Goal: Information Seeking & Learning: Learn about a topic

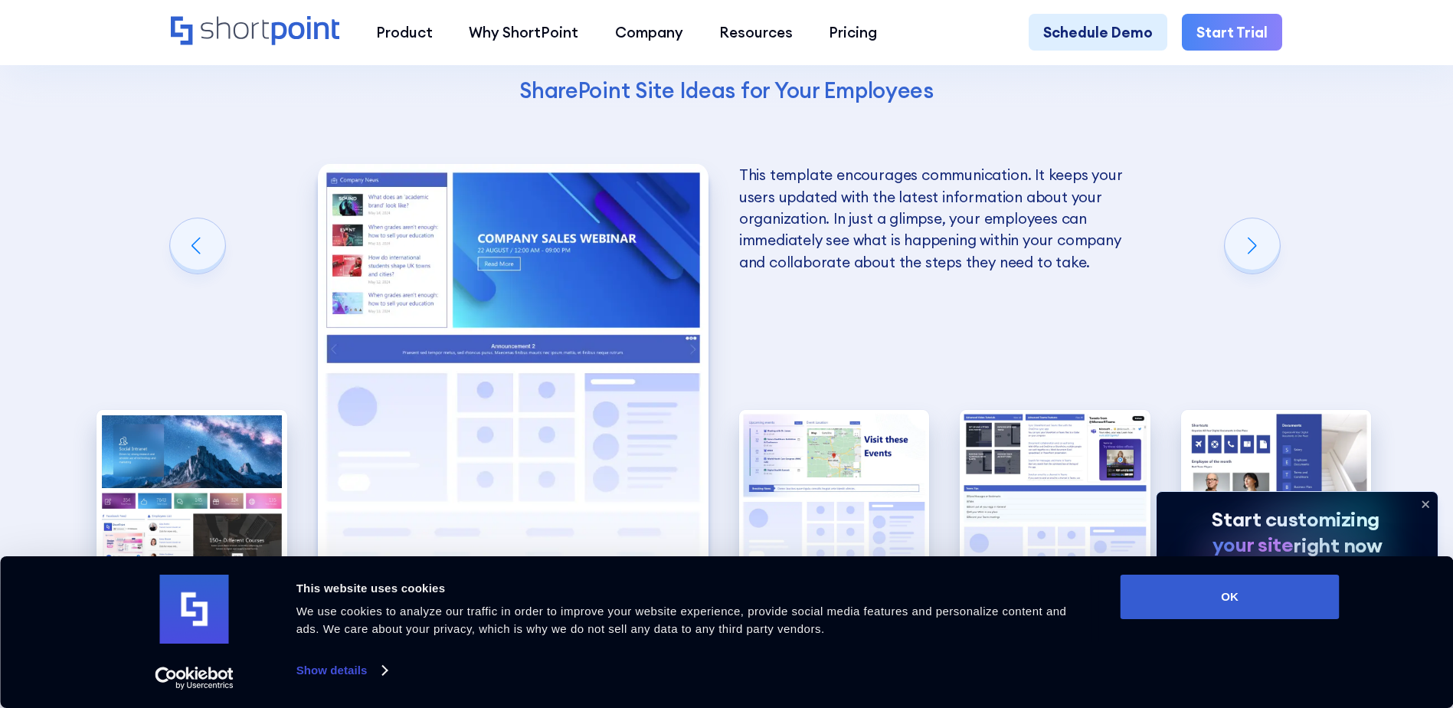
scroll to position [3064, 0]
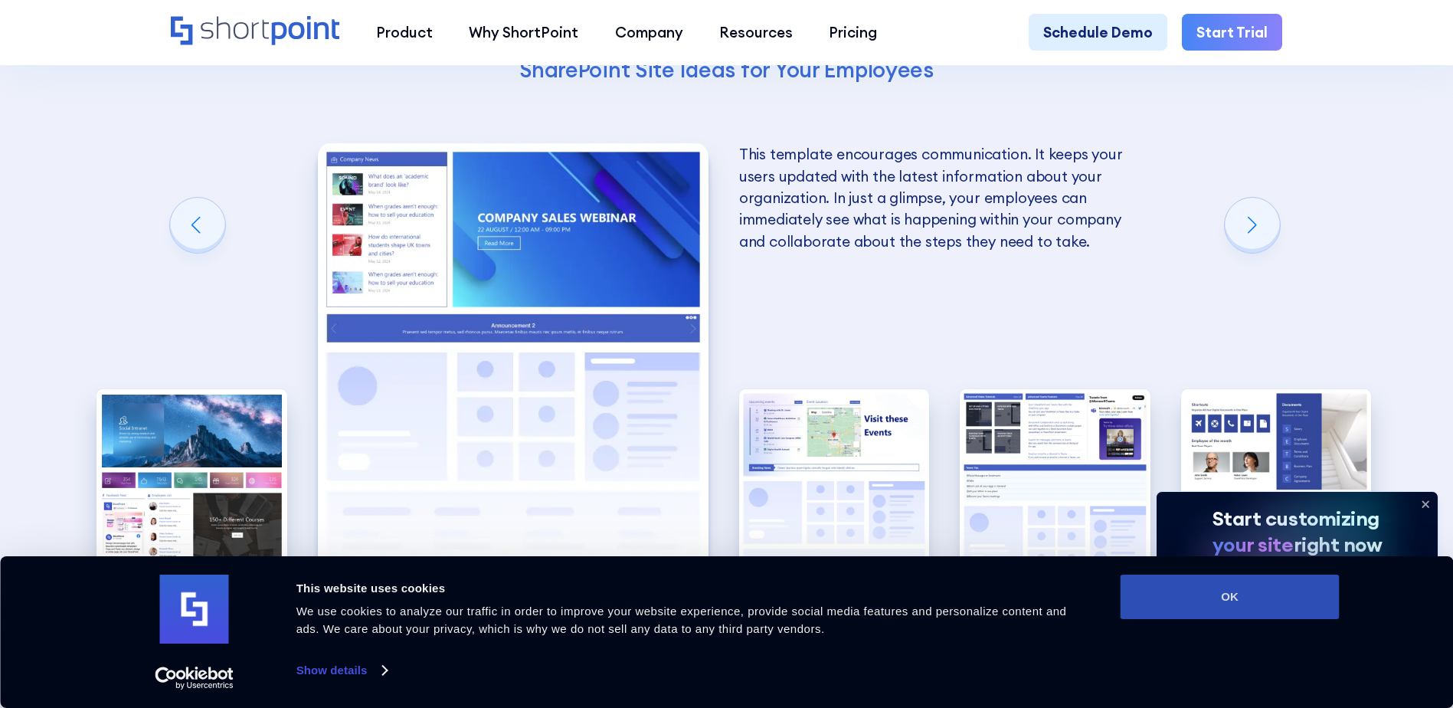
click at [1288, 591] on button "OK" at bounding box center [1230, 597] width 219 height 44
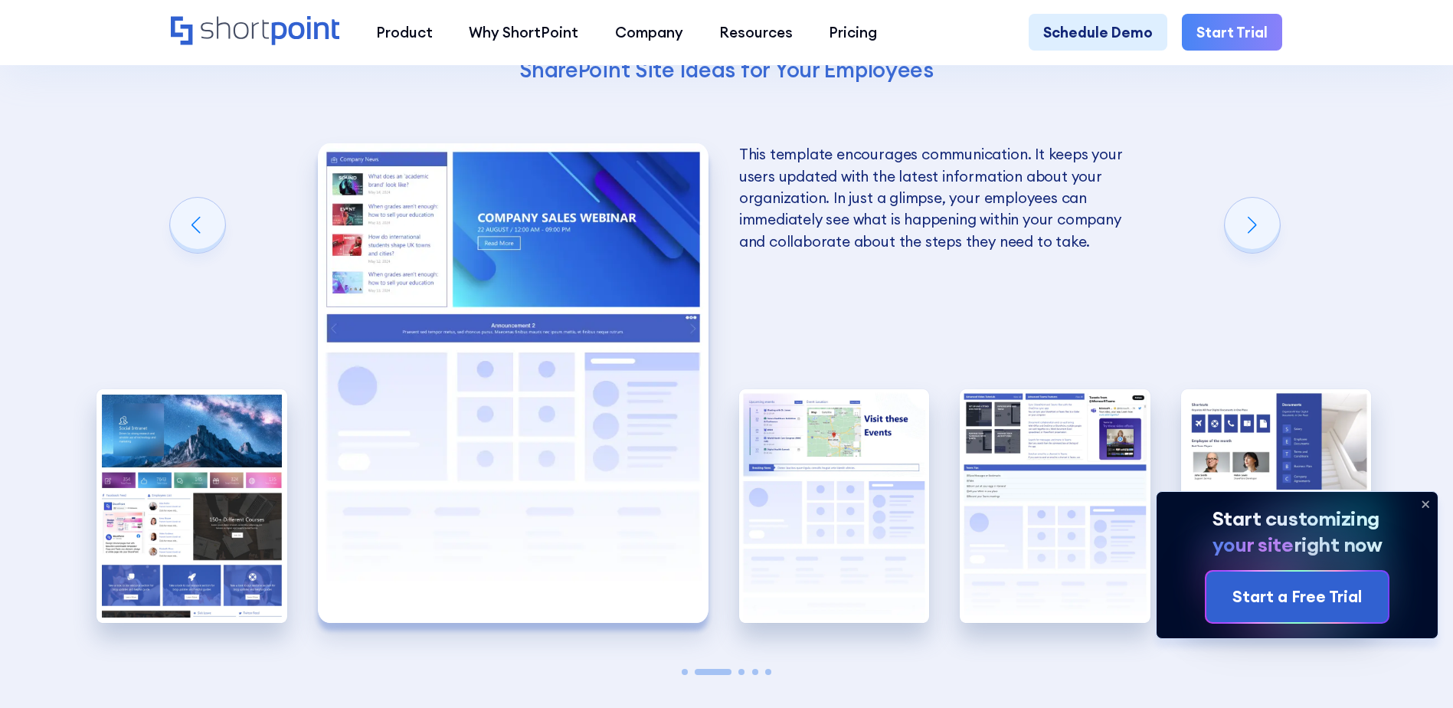
scroll to position [0, 0]
click at [1424, 501] on icon at bounding box center [1426, 504] width 6 height 6
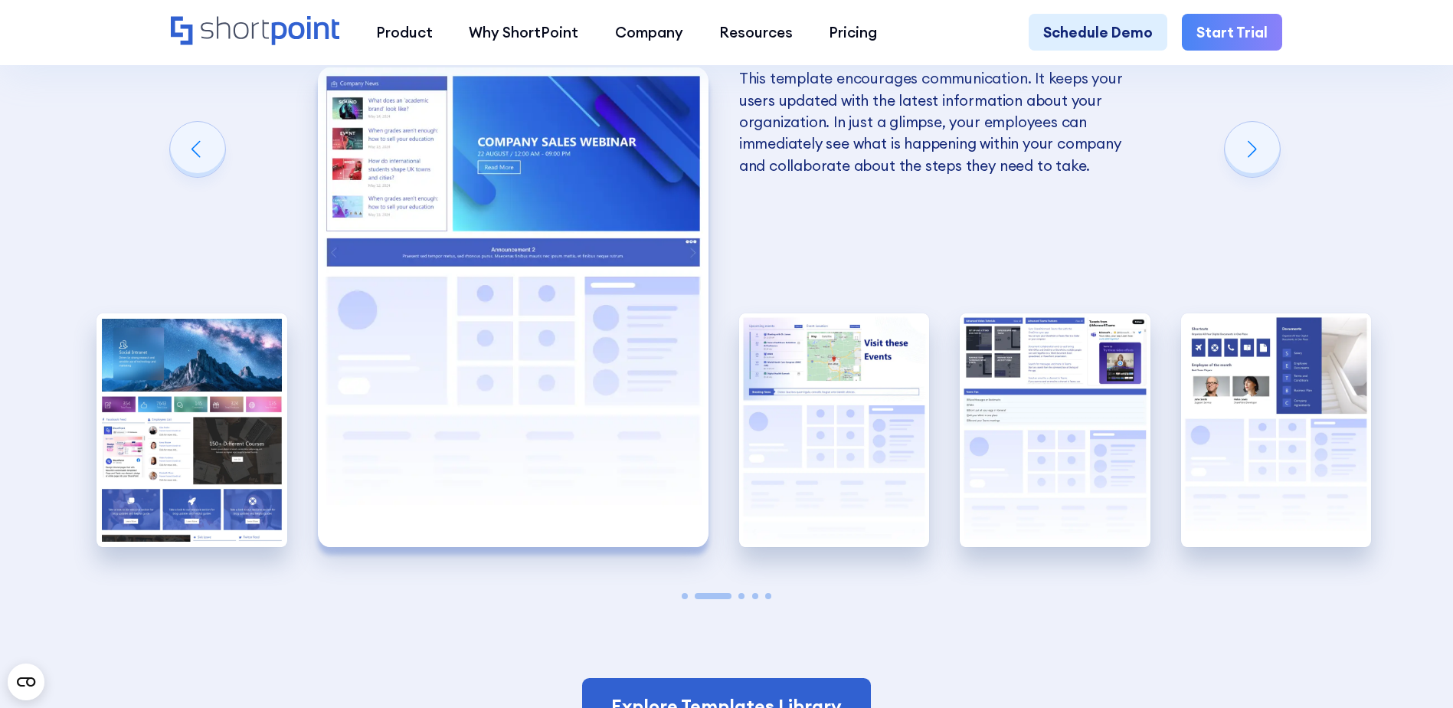
scroll to position [3218, 0]
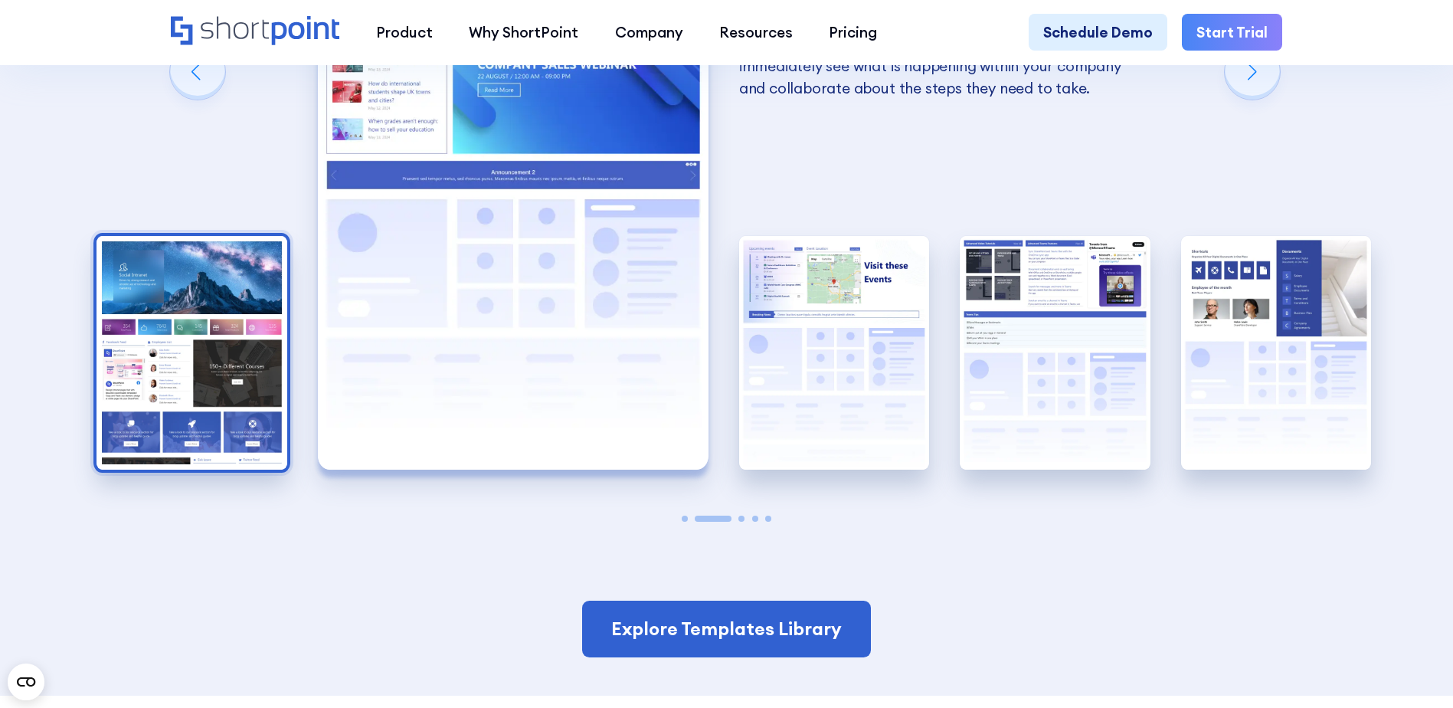
click at [196, 363] on img "1 / 5" at bounding box center [192, 353] width 191 height 234
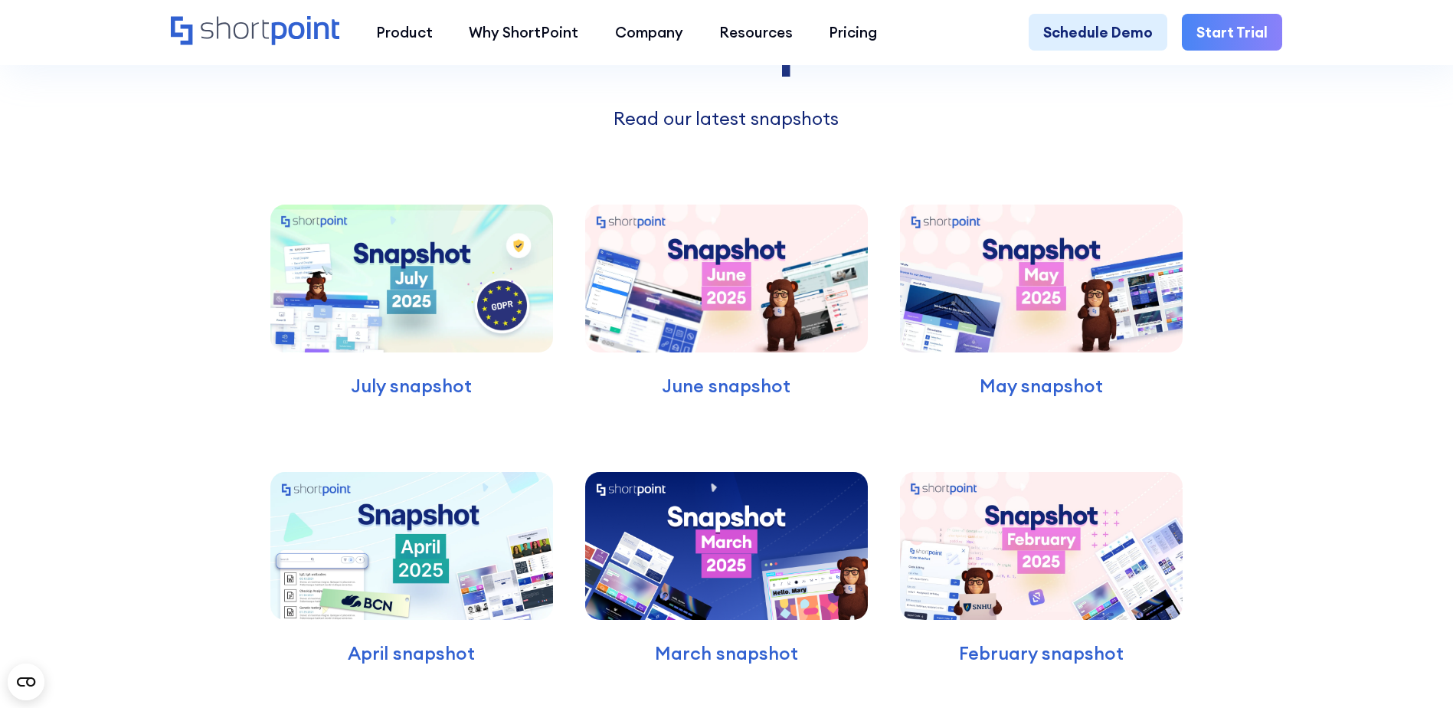
scroll to position [4673, 0]
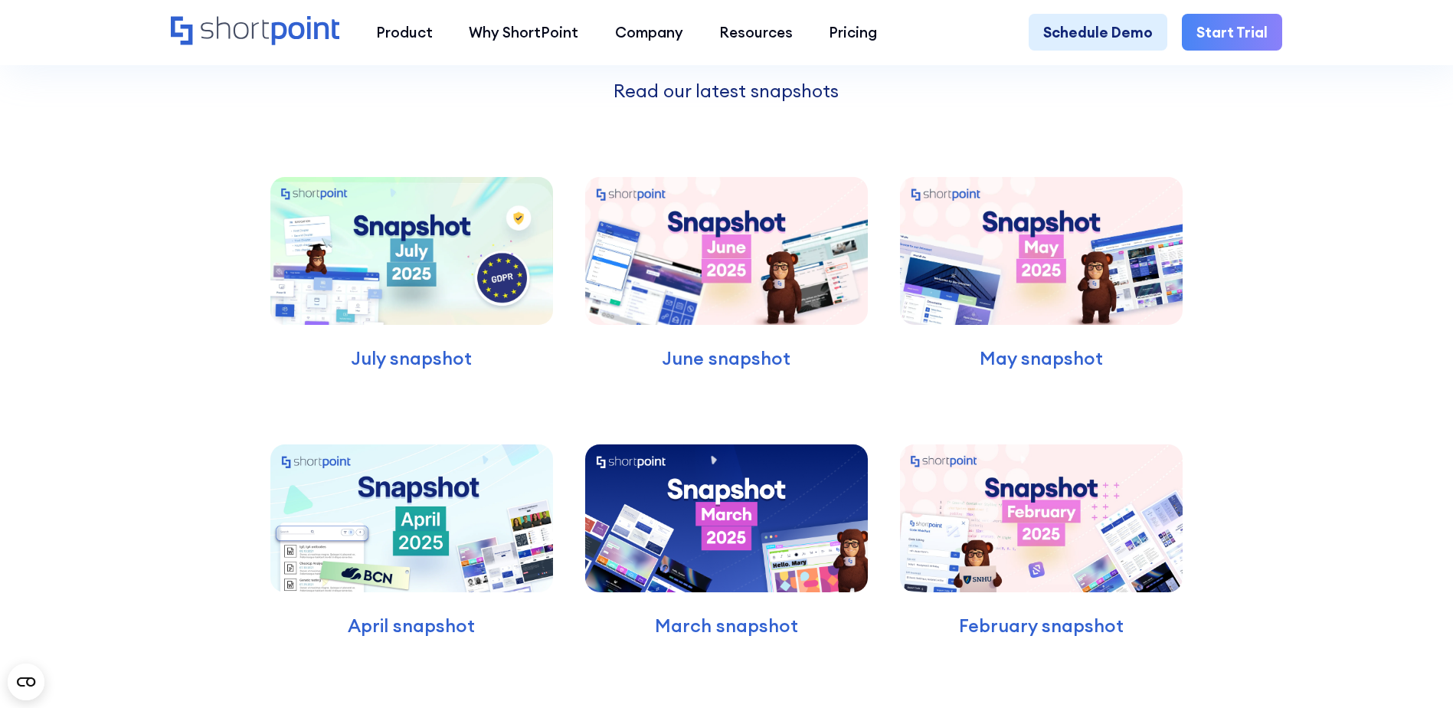
click at [467, 325] on img at bounding box center [411, 251] width 282 height 148
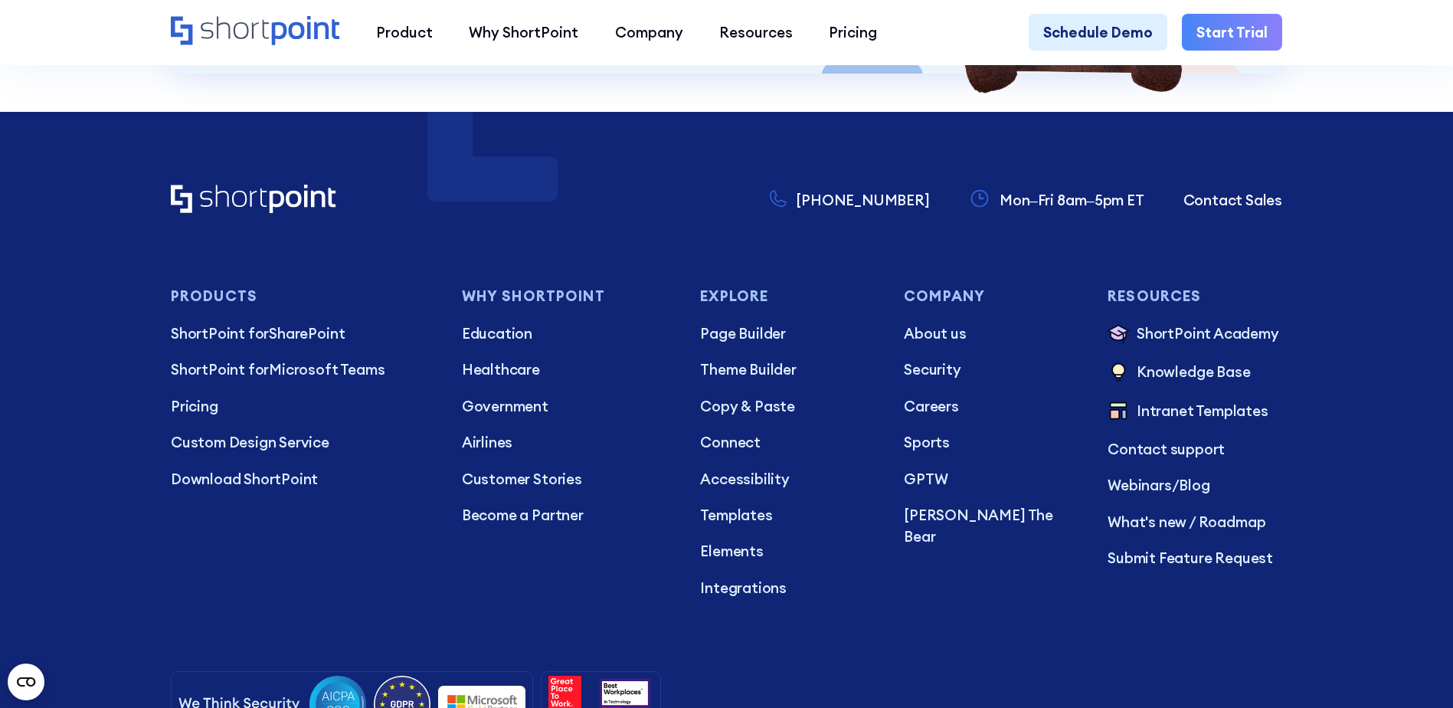
scroll to position [5899, 0]
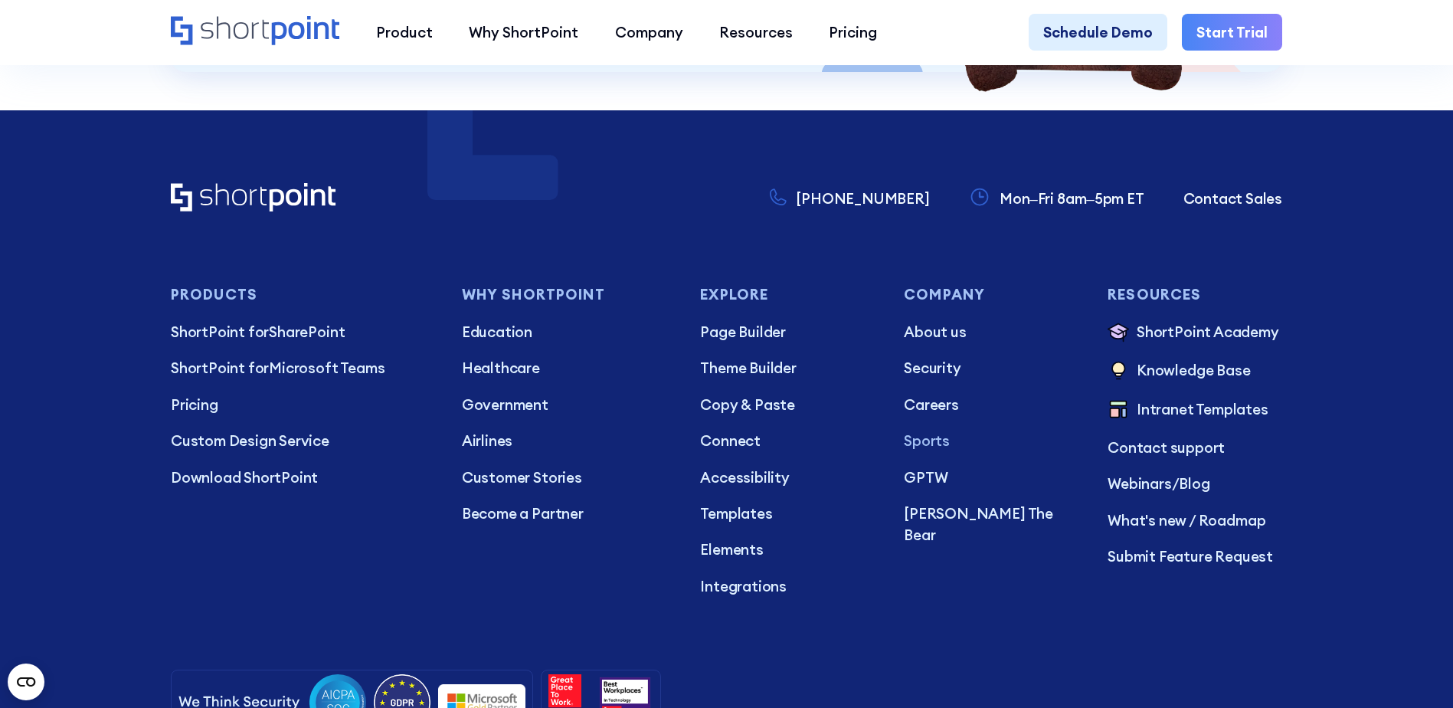
click at [922, 451] on p "Sports" at bounding box center [991, 440] width 175 height 21
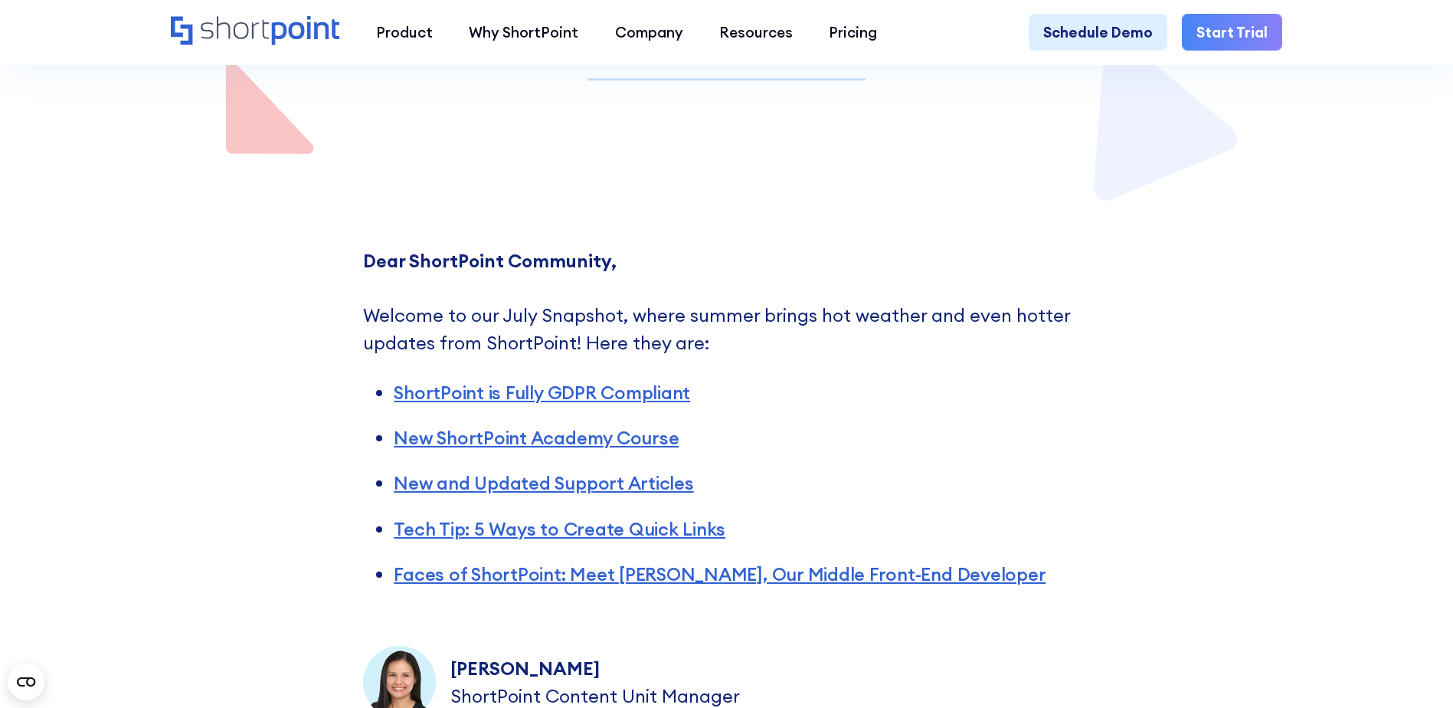
scroll to position [613, 0]
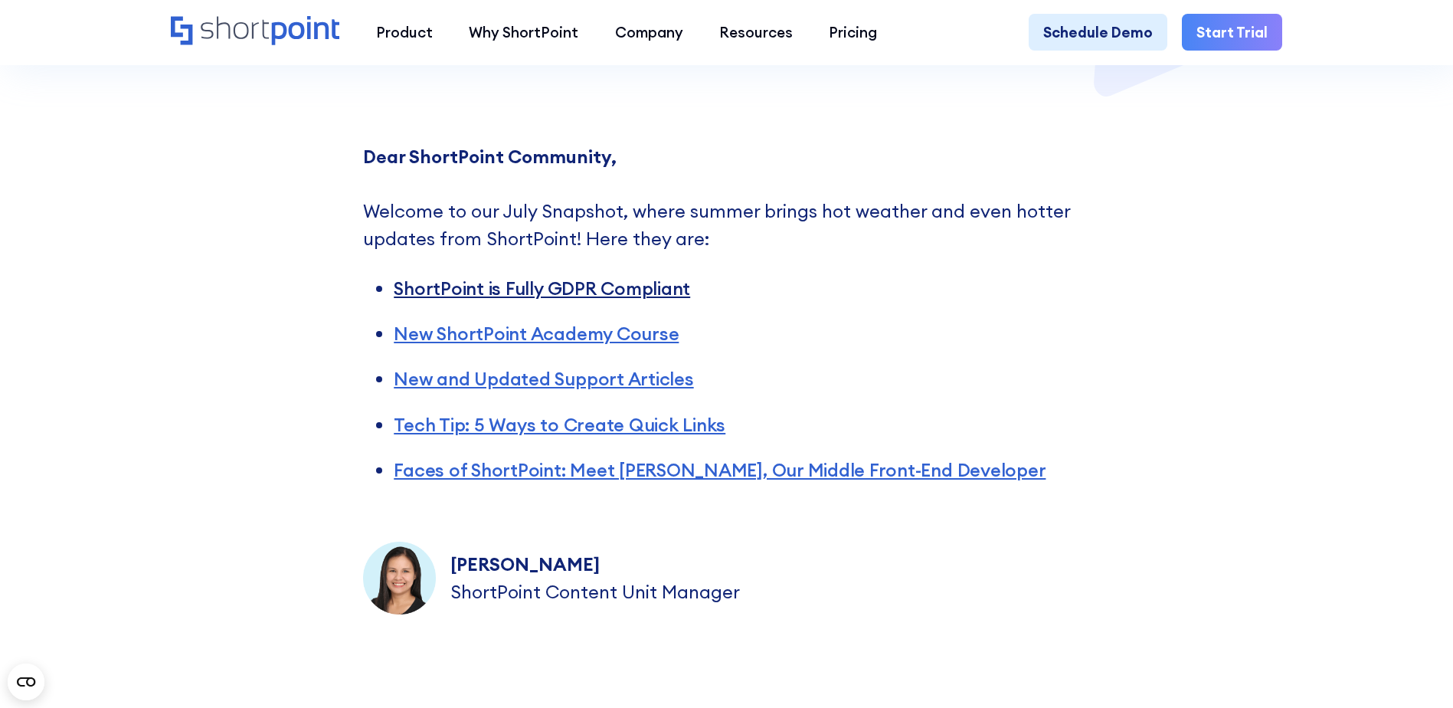
click at [660, 295] on link "ShortPoint is Fully GDPR Compliant" at bounding box center [542, 288] width 296 height 23
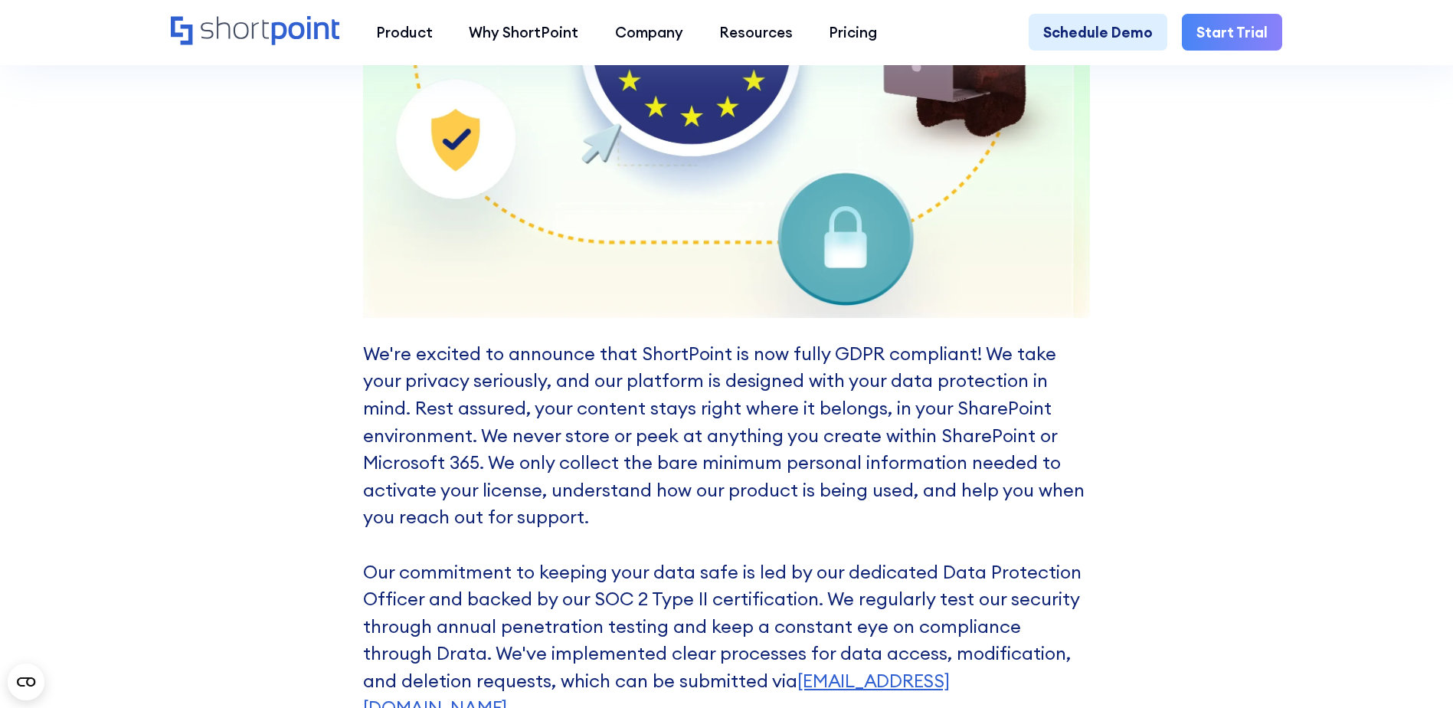
scroll to position [1856, 0]
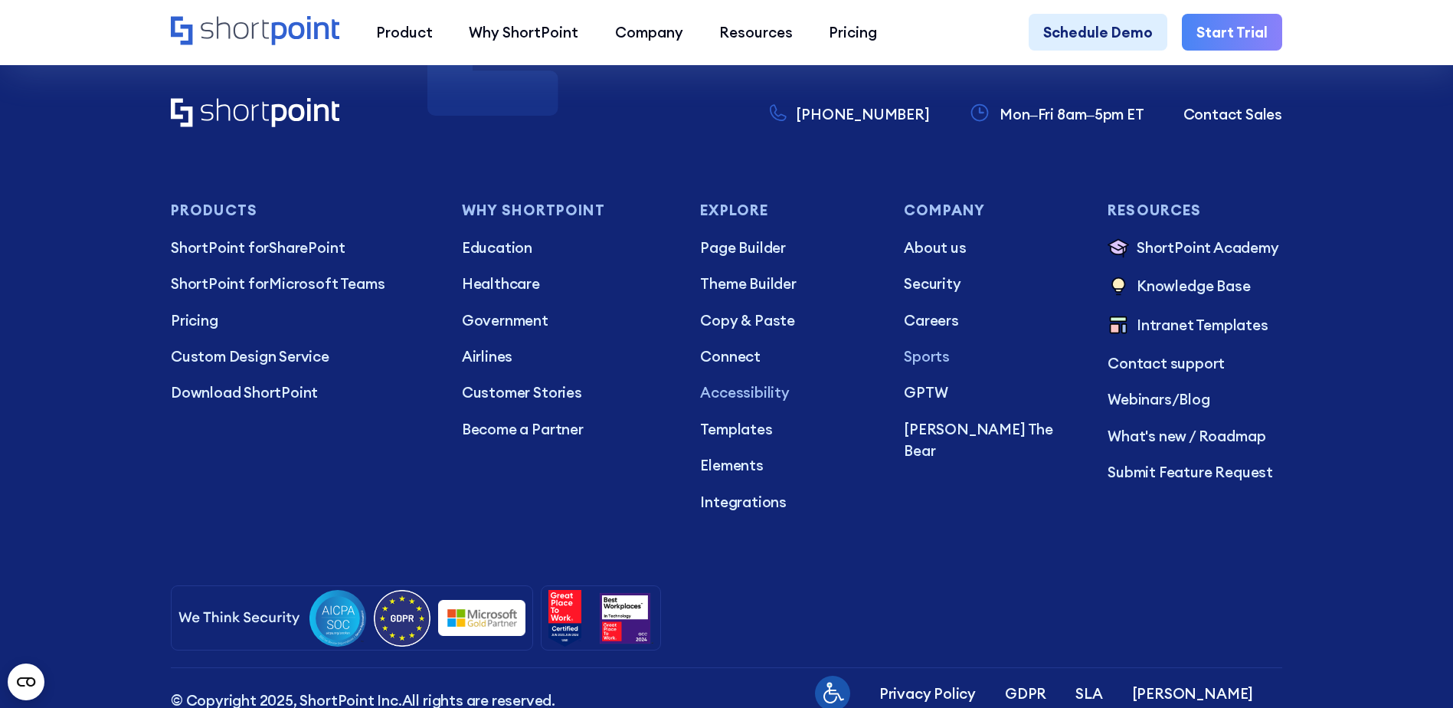
scroll to position [2499, 0]
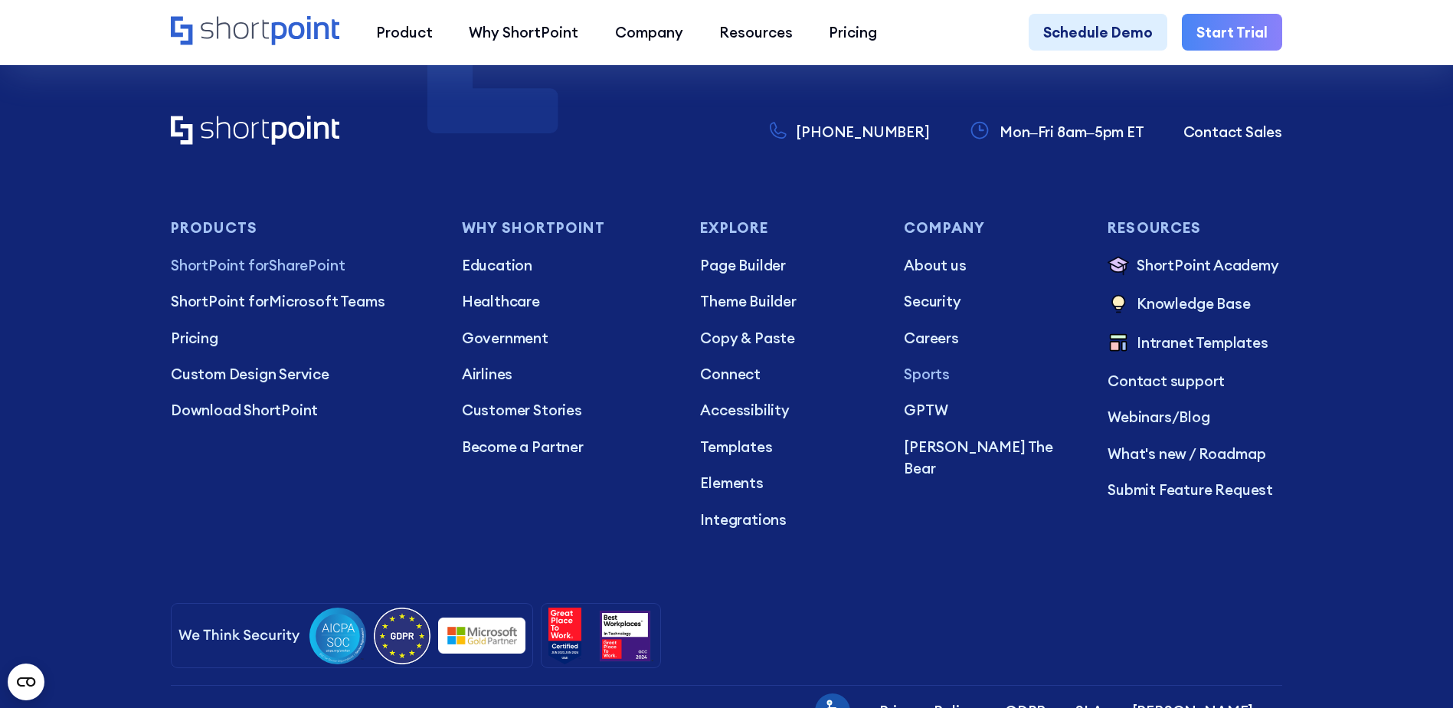
click at [258, 274] on span "ShortPoint for" at bounding box center [220, 265] width 98 height 18
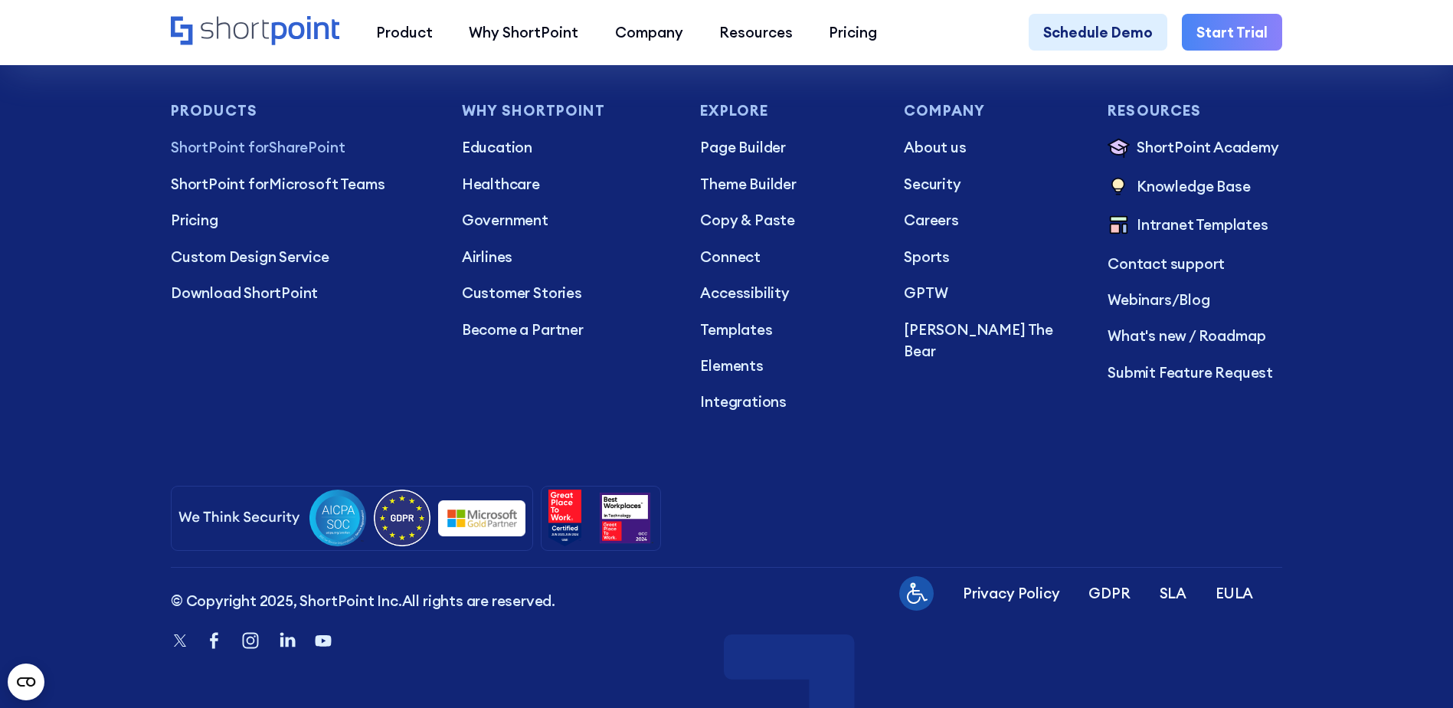
scroll to position [3984, 0]
